Goal: Information Seeking & Learning: Learn about a topic

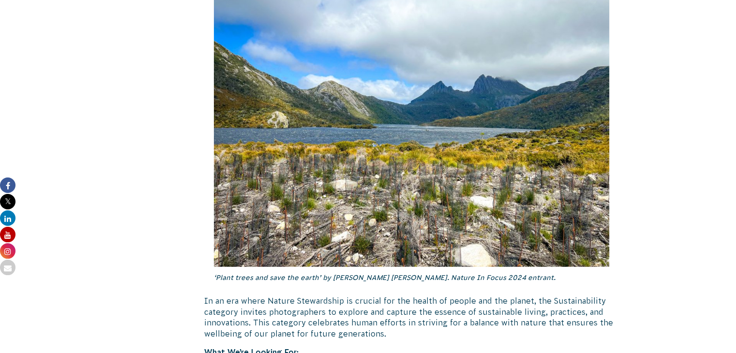
scroll to position [2323, 0]
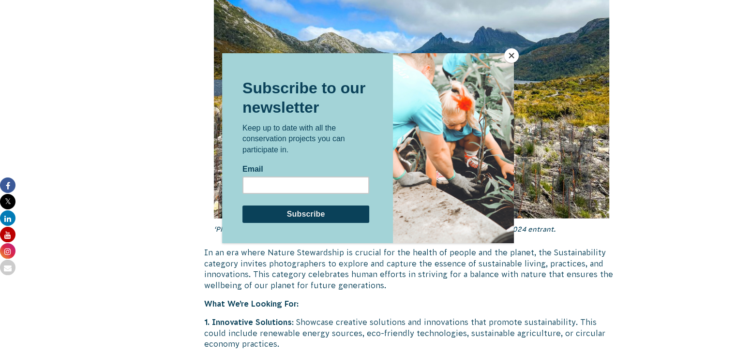
click at [512, 56] on button "Close" at bounding box center [511, 55] width 15 height 15
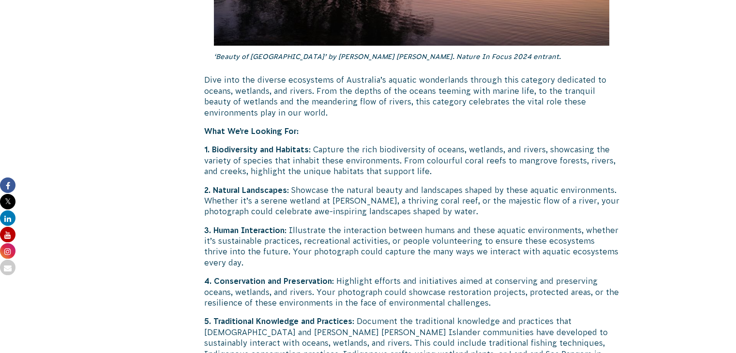
scroll to position [1839, 0]
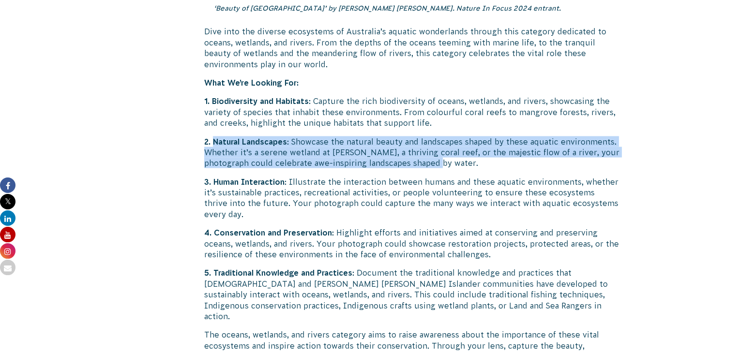
drag, startPoint x: 215, startPoint y: 128, endPoint x: 434, endPoint y: 151, distance: 220.0
click at [434, 151] on p "2. Natural Landscapes : Showcase the natural beauty and landscapes shaped by th…" at bounding box center [411, 152] width 415 height 32
copy p "Natural Landscapes : Showcase the natural beauty and landscapes shaped by these…"
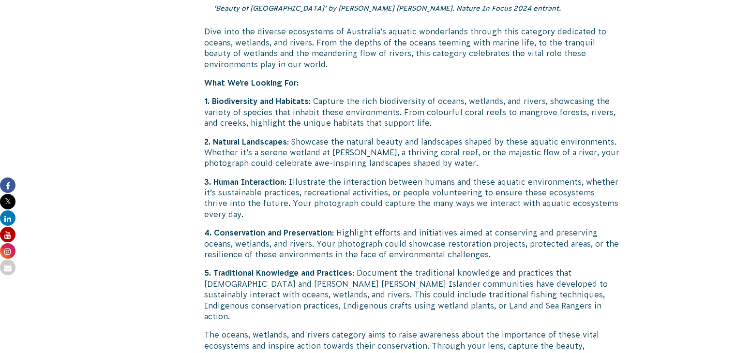
click at [319, 95] on p "1. Biodiversity and Habitats : Capture the rich biodiversity of oceans, wetland…" at bounding box center [411, 111] width 415 height 32
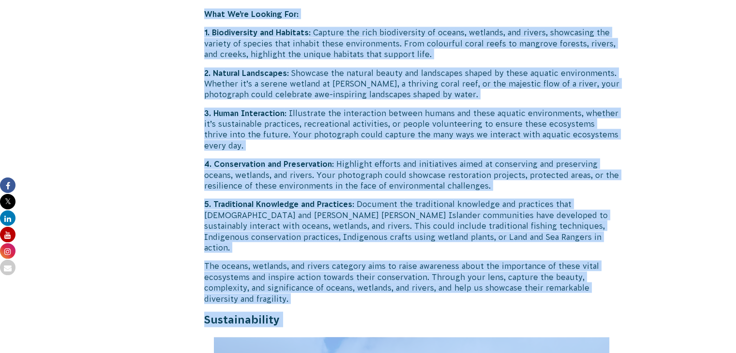
scroll to position [1916, 0]
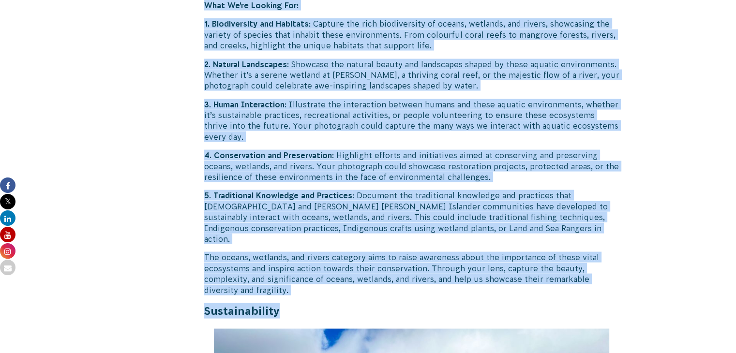
drag, startPoint x: 205, startPoint y: 70, endPoint x: 432, endPoint y: 280, distance: 308.5
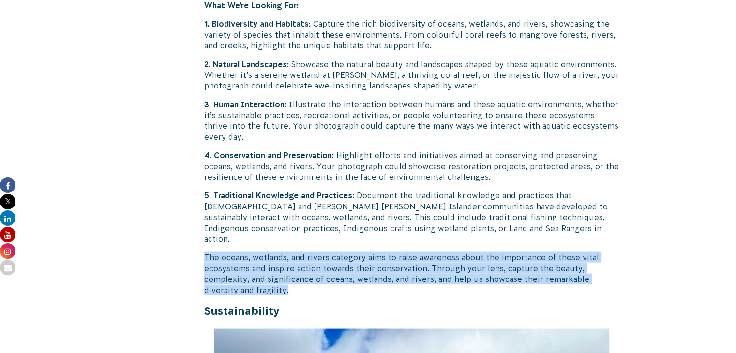
drag, startPoint x: 204, startPoint y: 235, endPoint x: 294, endPoint y: 268, distance: 95.4
click at [294, 268] on p "The oceans, wetlands, and rivers category aims to raise awareness about the imp…" at bounding box center [411, 274] width 415 height 44
copy p "The oceans, wetlands, and rivers category aims to raise awareness about the imp…"
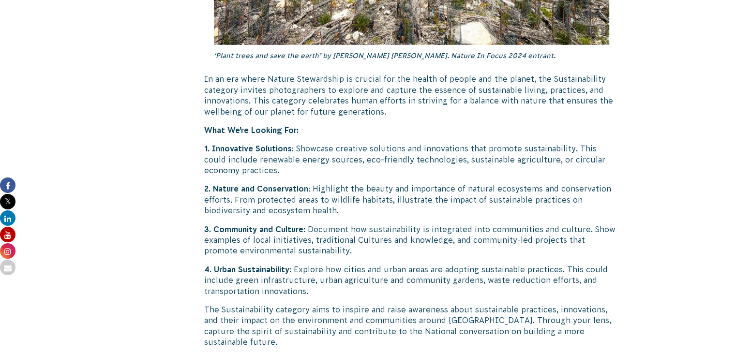
scroll to position [2545, 0]
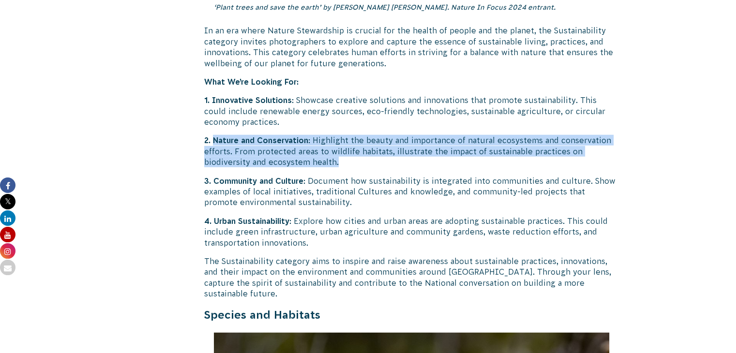
drag, startPoint x: 213, startPoint y: 118, endPoint x: 342, endPoint y: 144, distance: 131.3
click at [342, 144] on p "2. Nature and Conservation : Highlight the beauty and importance of natural eco…" at bounding box center [411, 151] width 415 height 32
copy p "Nature and Conservation : Highlight the beauty and importance of natural ecosys…"
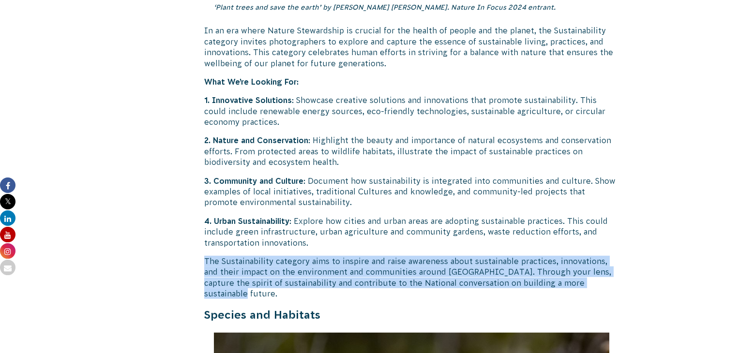
drag, startPoint x: 205, startPoint y: 240, endPoint x: 609, endPoint y: 261, distance: 404.1
click at [609, 261] on p "The Sustainability category aims to inspire and raise awareness about sustainab…" at bounding box center [411, 278] width 415 height 44
copy p "The Sustainability category aims to inspire and raise awareness about sustainab…"
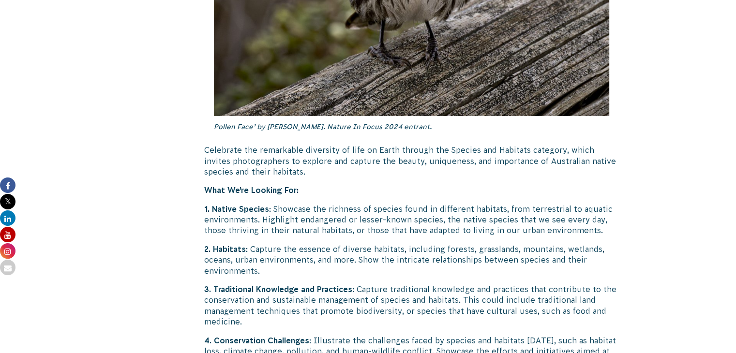
scroll to position [3125, 0]
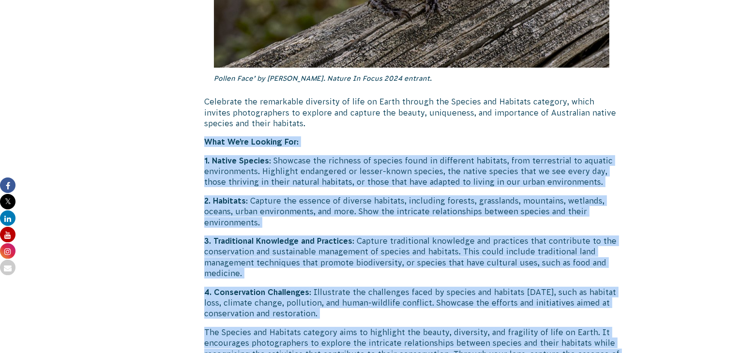
drag, startPoint x: 204, startPoint y: 108, endPoint x: 609, endPoint y: 333, distance: 463.1
copy div "Lore Ip’do Sitamet Con: 1. Adipis Elitsed : Doeiusmo tem incididu ut laboree do…"
